Goal: Transaction & Acquisition: Purchase product/service

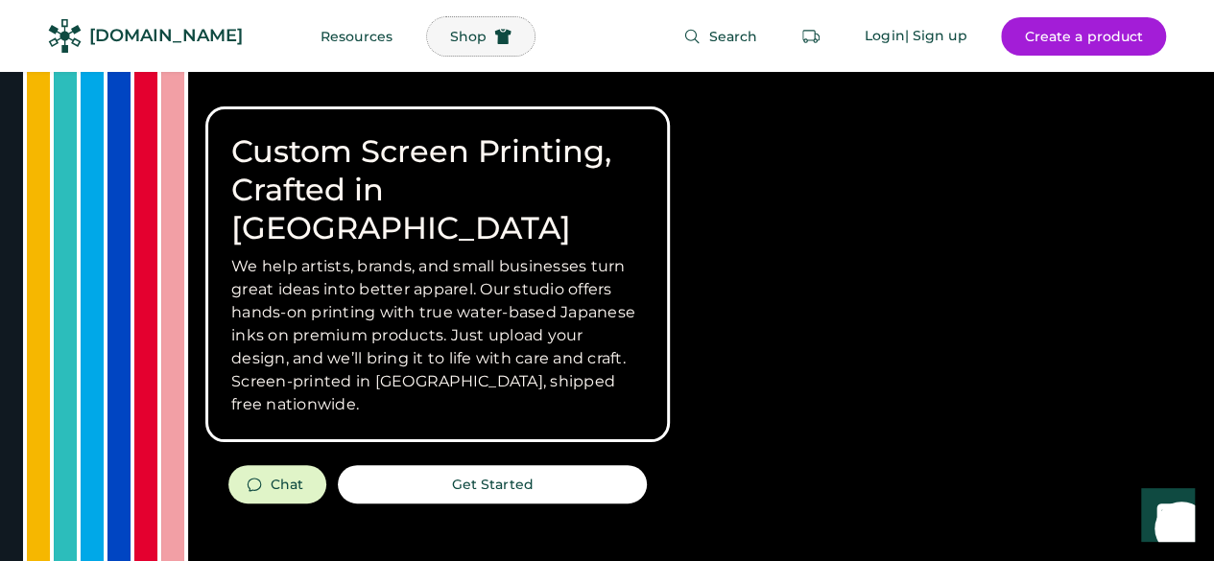
click at [450, 41] on span "Shop" at bounding box center [468, 36] width 36 height 13
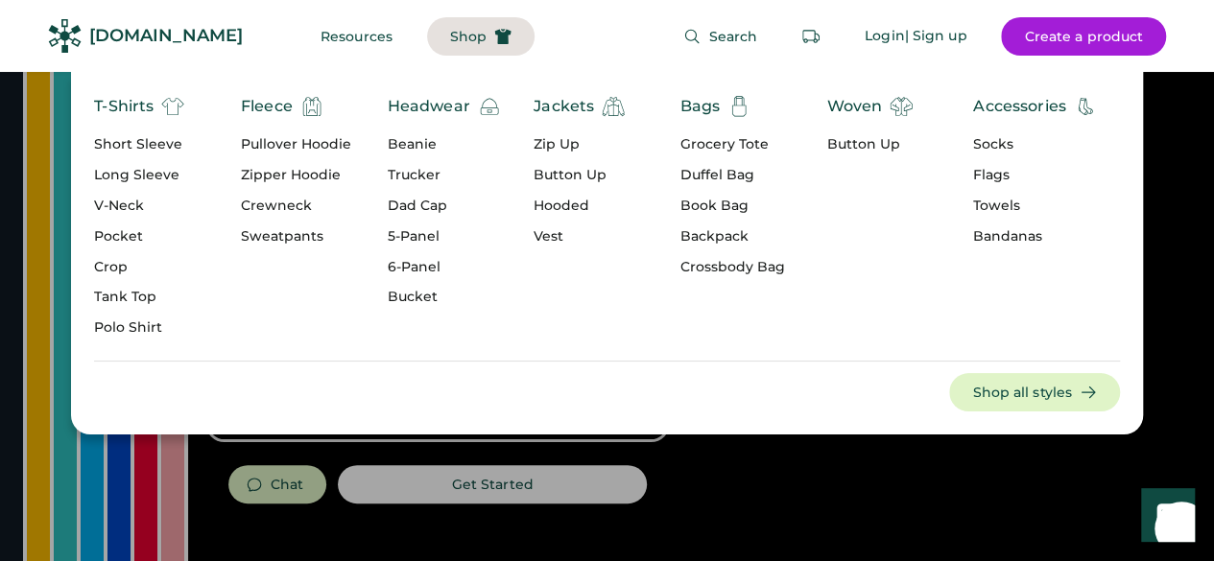
click at [412, 179] on div "Trucker" at bounding box center [444, 175] width 113 height 19
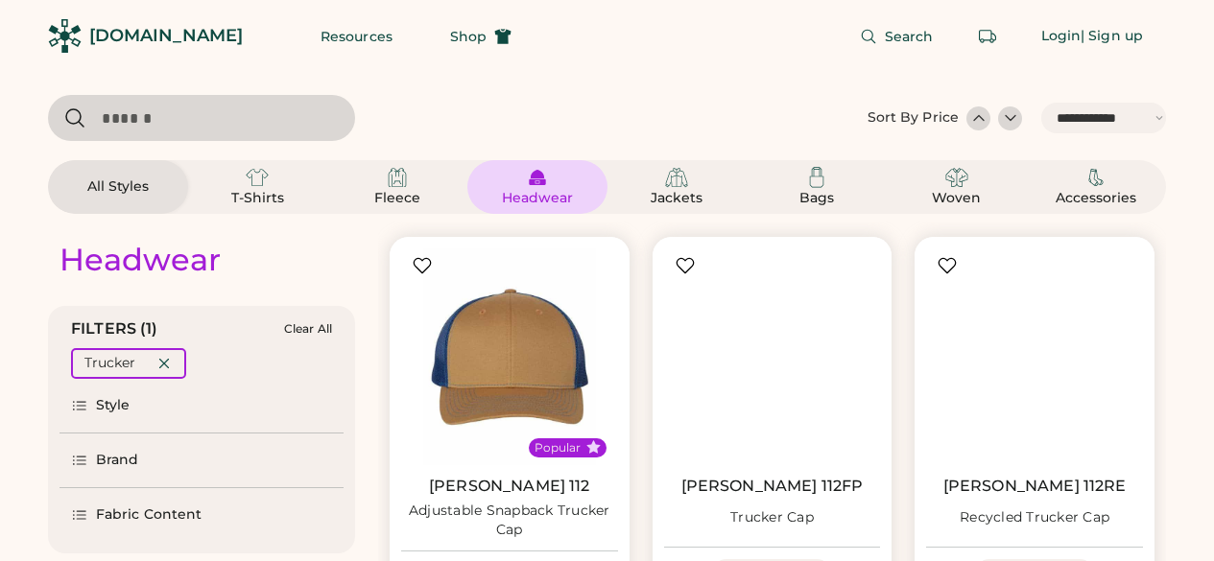
select select "*****"
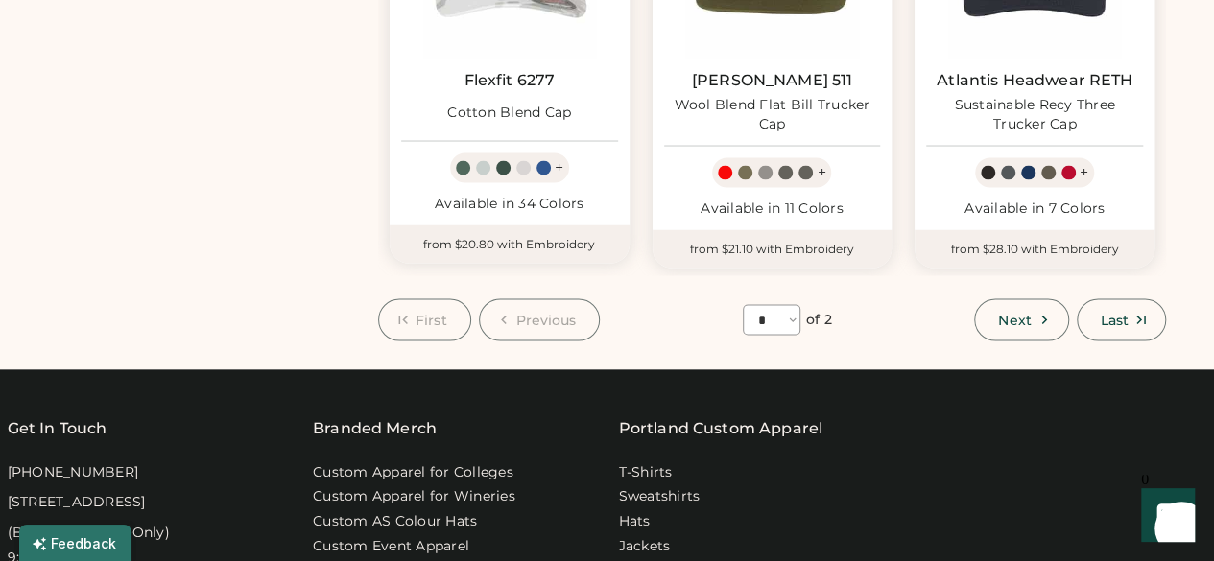
scroll to position [1750, 0]
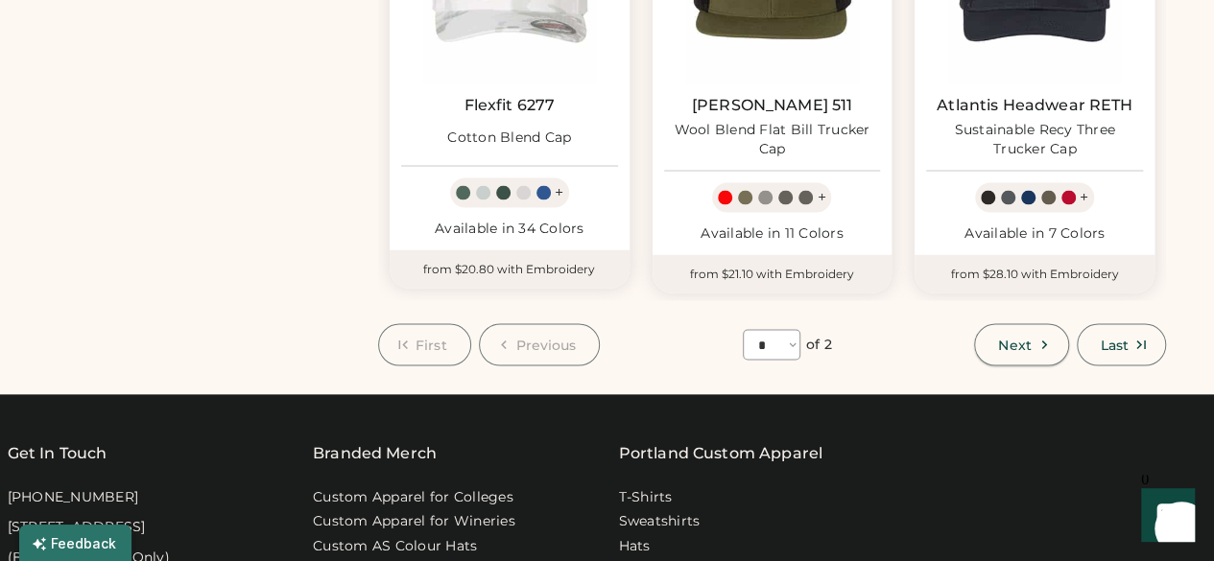
click at [1028, 340] on span "Next" at bounding box center [1014, 344] width 33 height 13
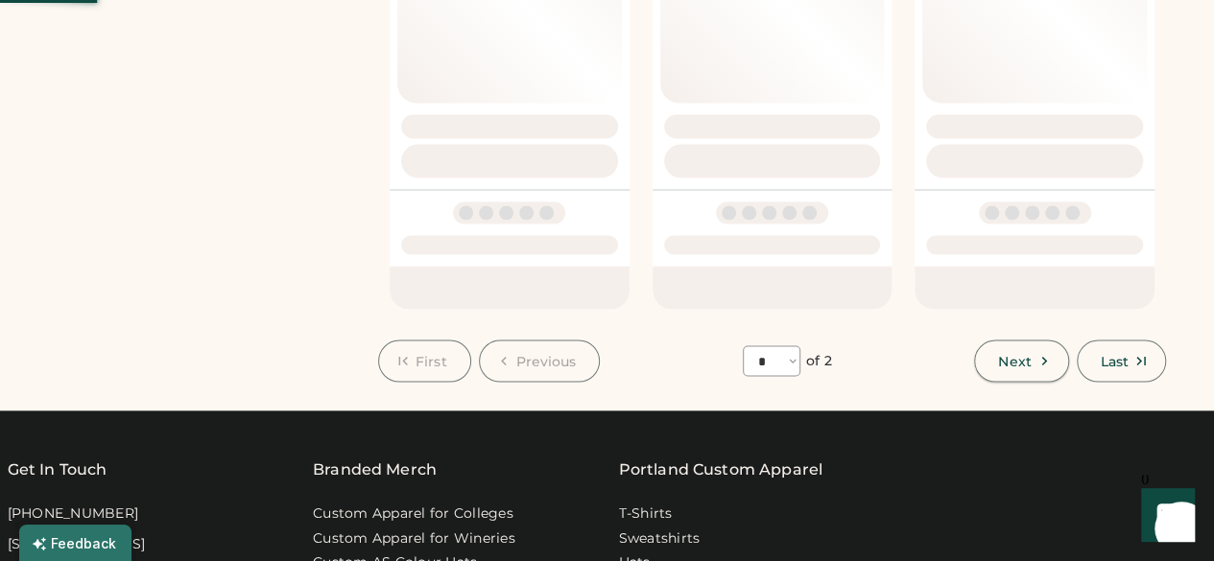
select select "*"
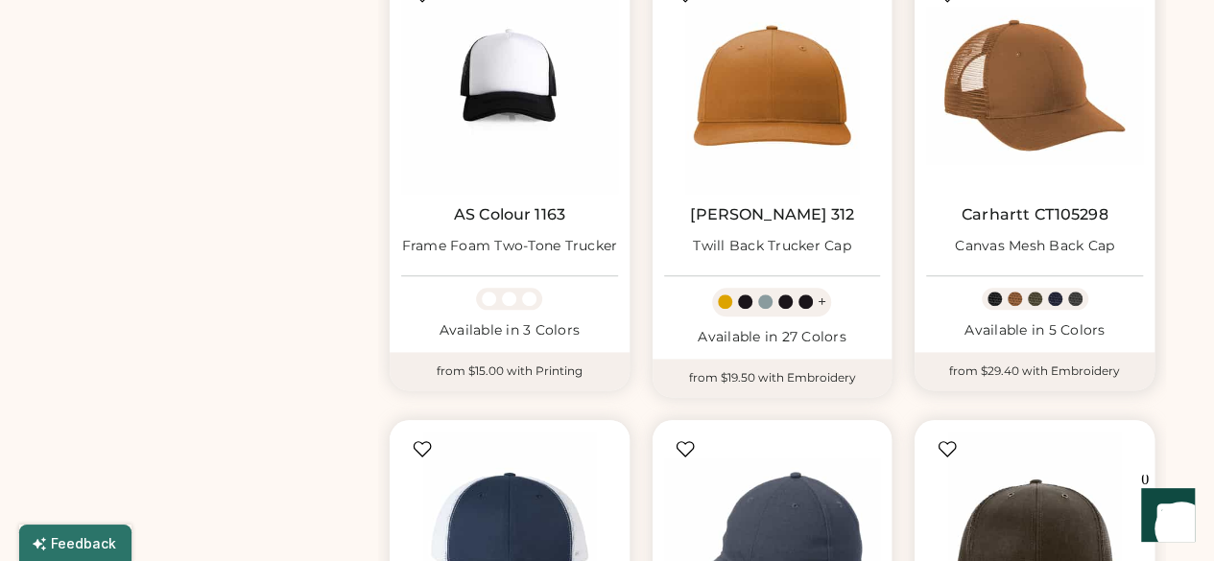
scroll to position [729, 0]
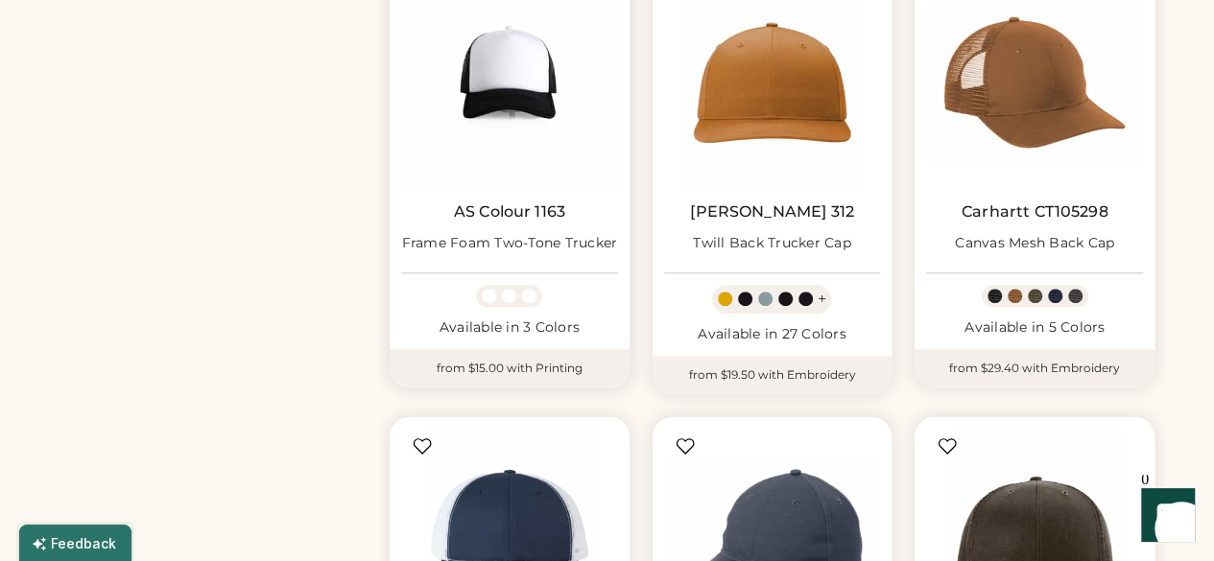
click at [499, 289] on div at bounding box center [492, 296] width 20 height 14
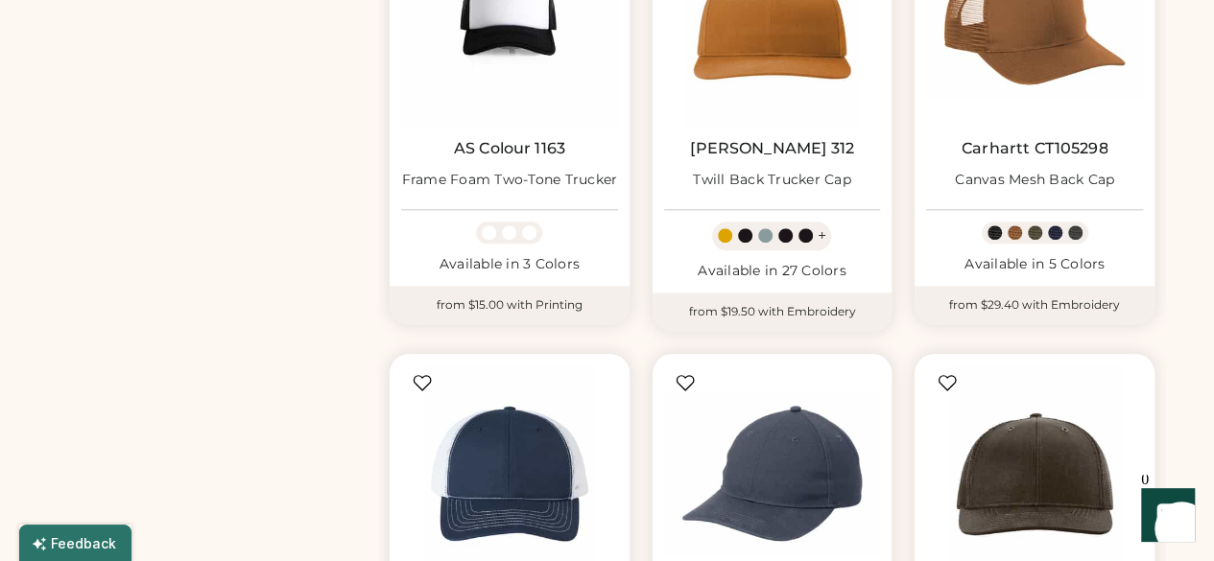
scroll to position [869, 0]
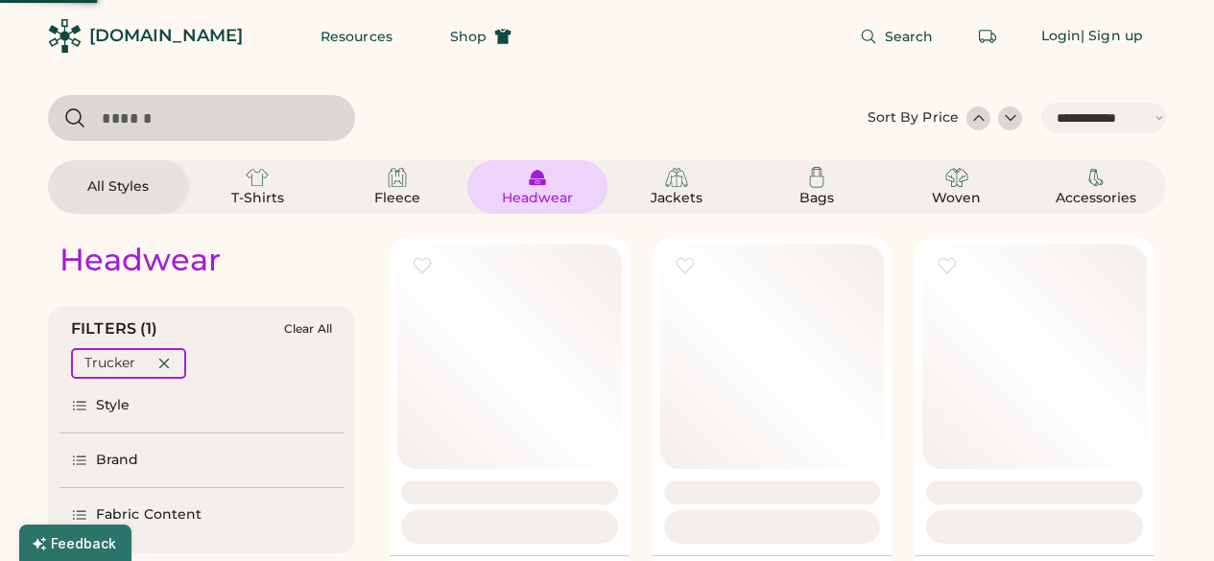
select select "*****"
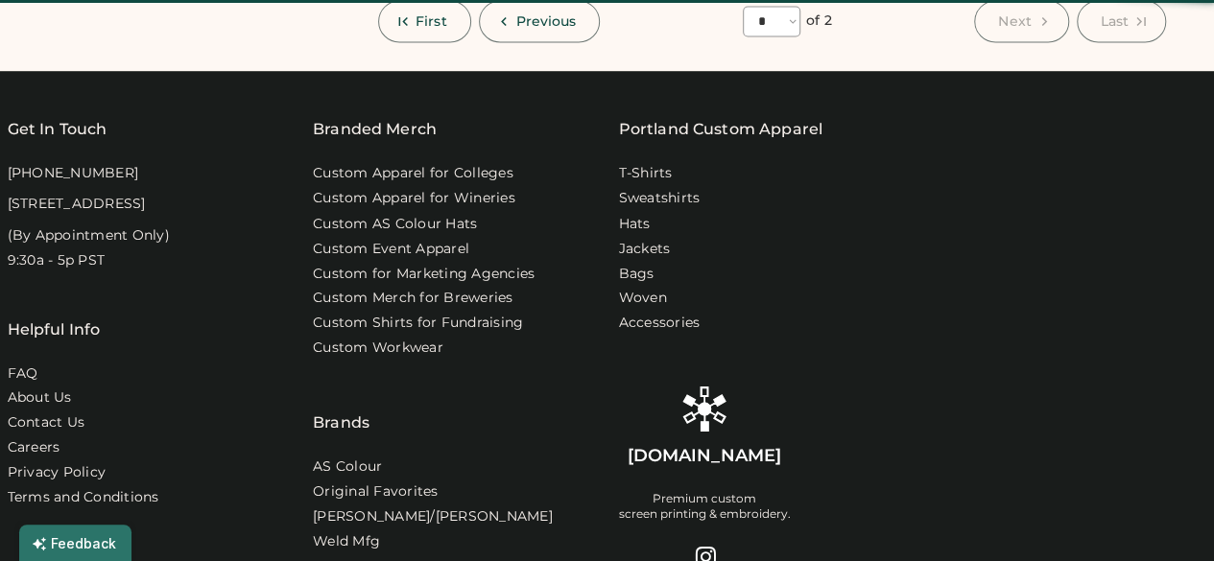
select select "*"
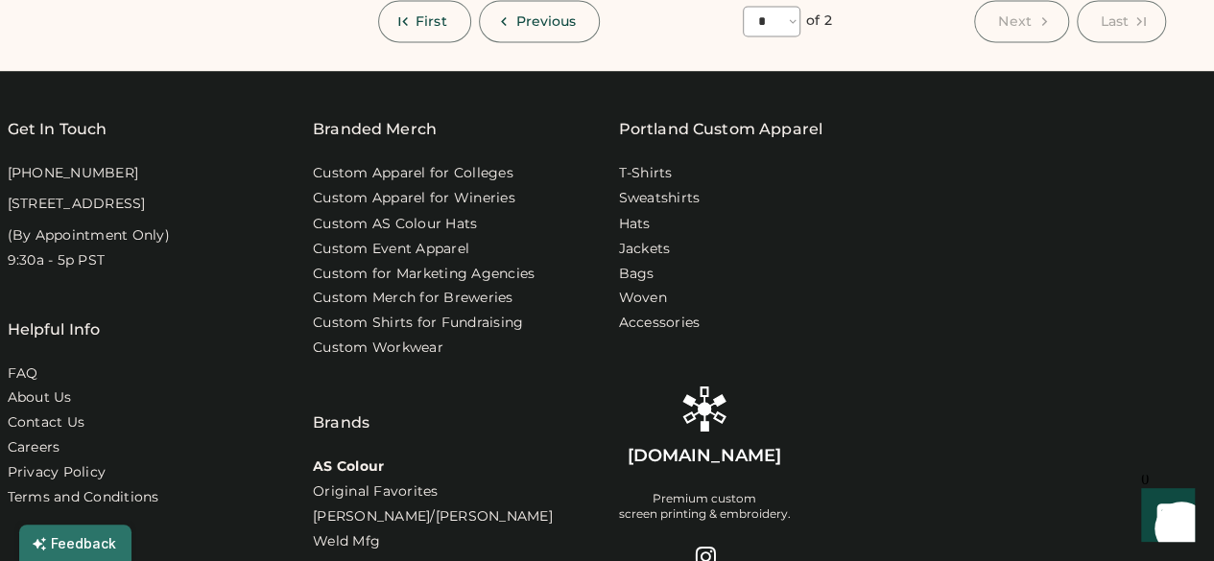
click at [328, 458] on link "AS Colour" at bounding box center [348, 466] width 71 height 19
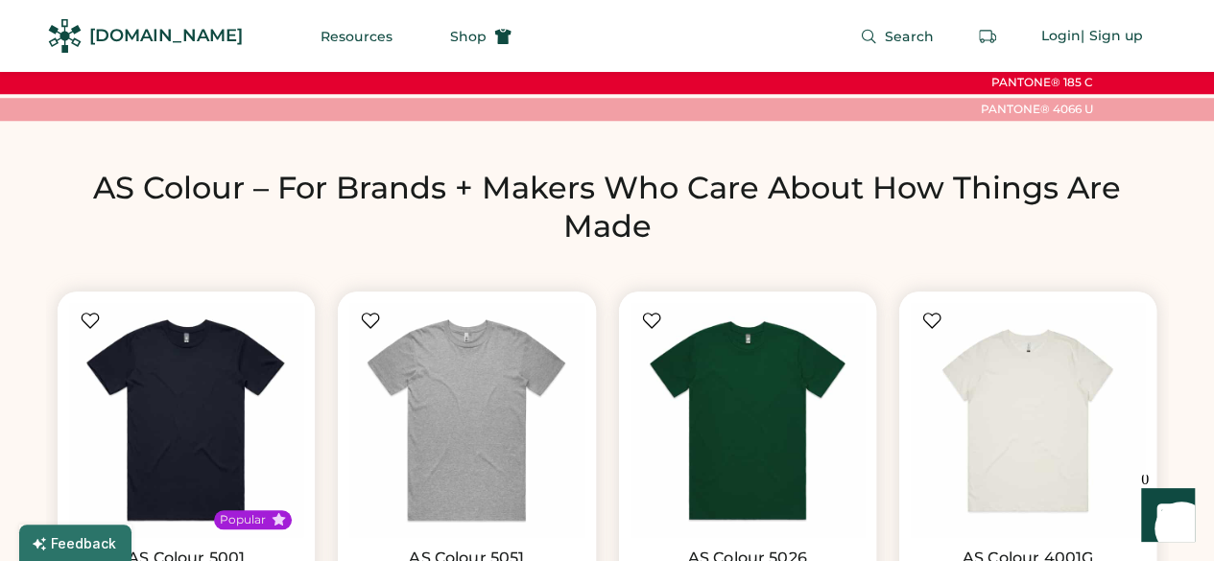
scroll to position [2220, 0]
